Goal: Information Seeking & Learning: Understand process/instructions

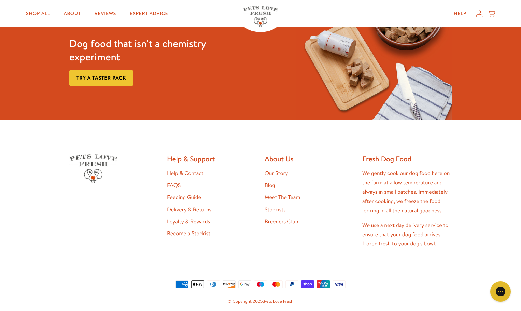
scroll to position [1277, 0]
